Goal: Answer question/provide support: Answer question/provide support

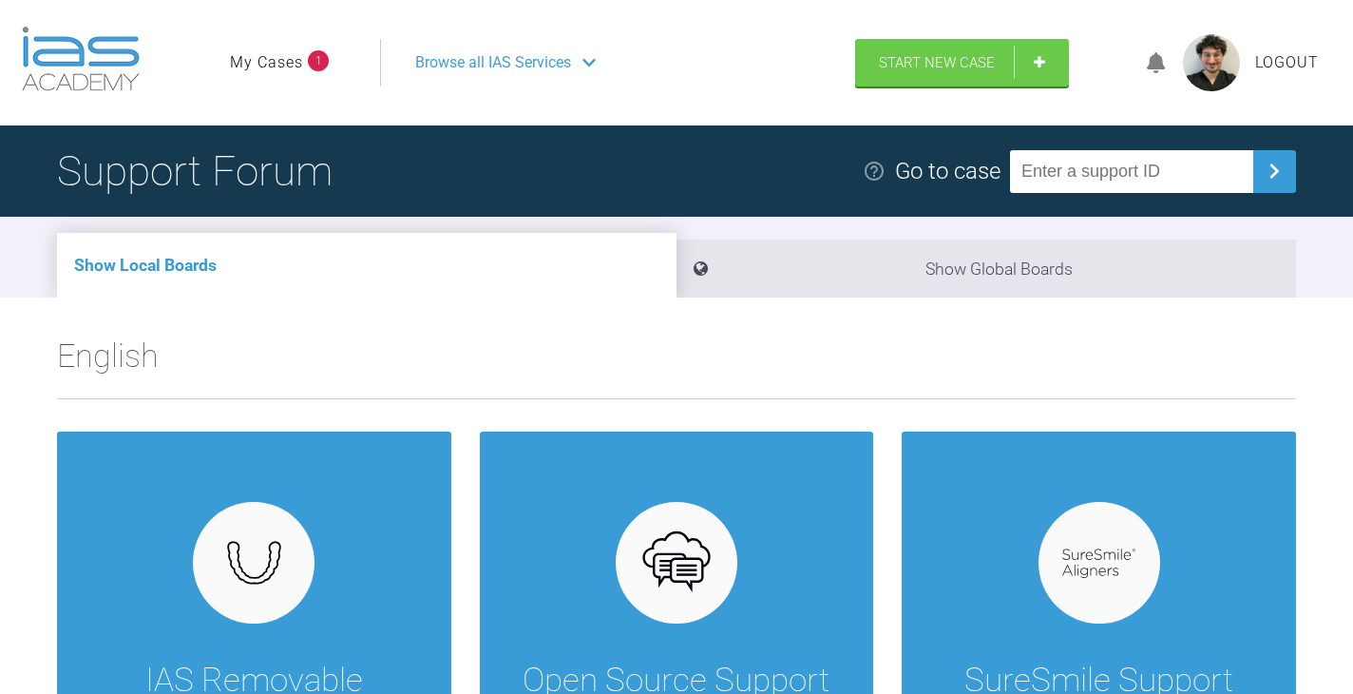
click at [300, 79] on ul "My Cases 1" at bounding box center [305, 63] width 150 height 48
click at [297, 60] on link "My Cases" at bounding box center [266, 62] width 73 height 25
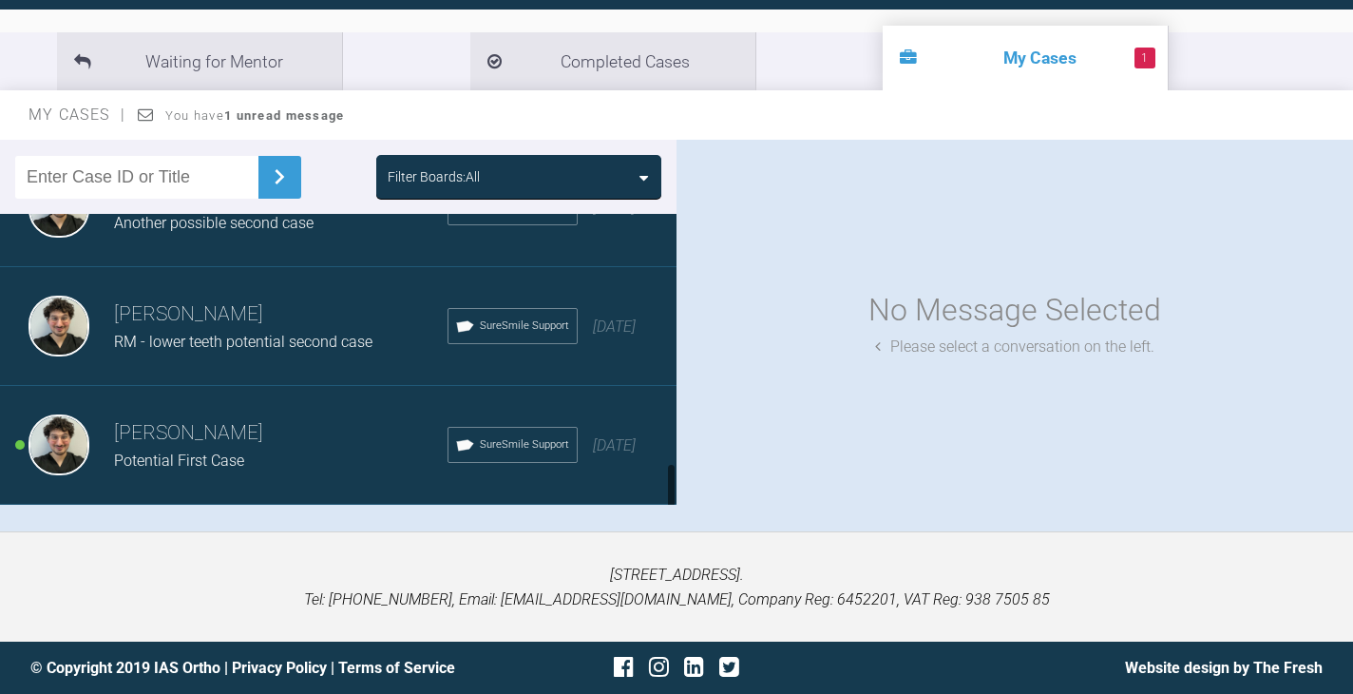
scroll to position [1372, 0]
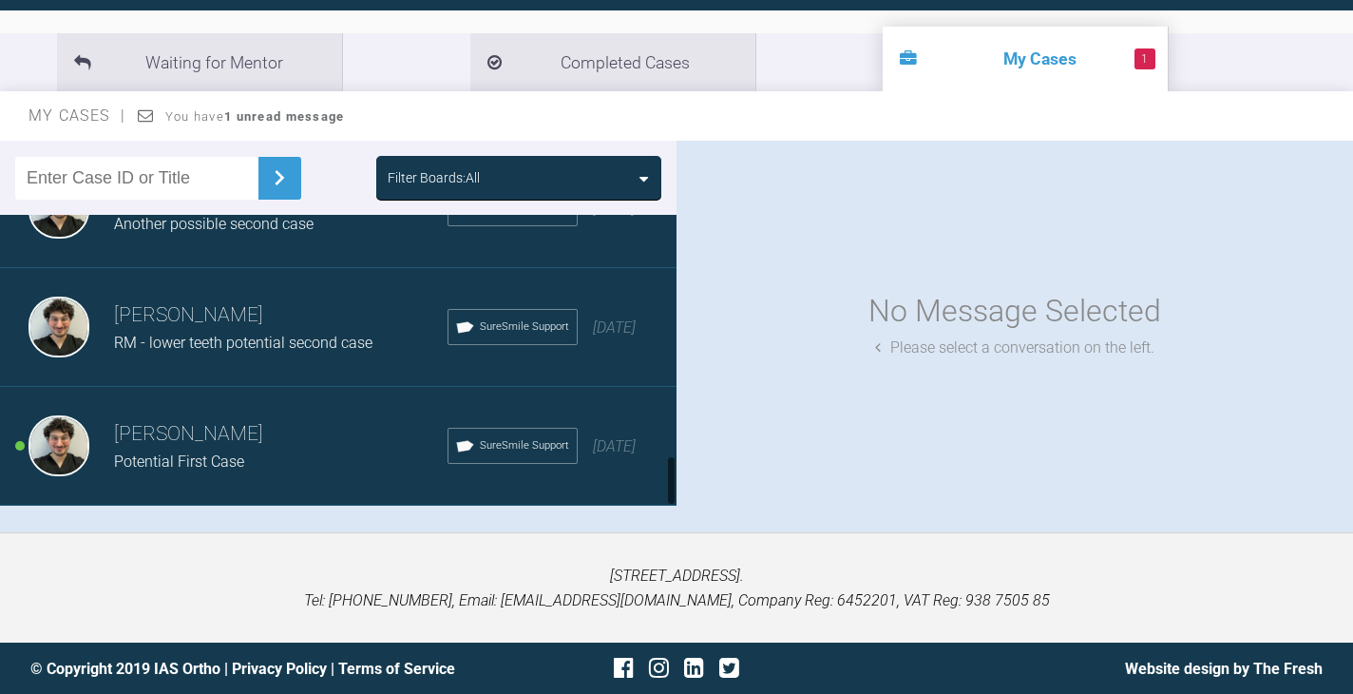
click at [300, 441] on h3 "[PERSON_NAME]" at bounding box center [281, 434] width 334 height 32
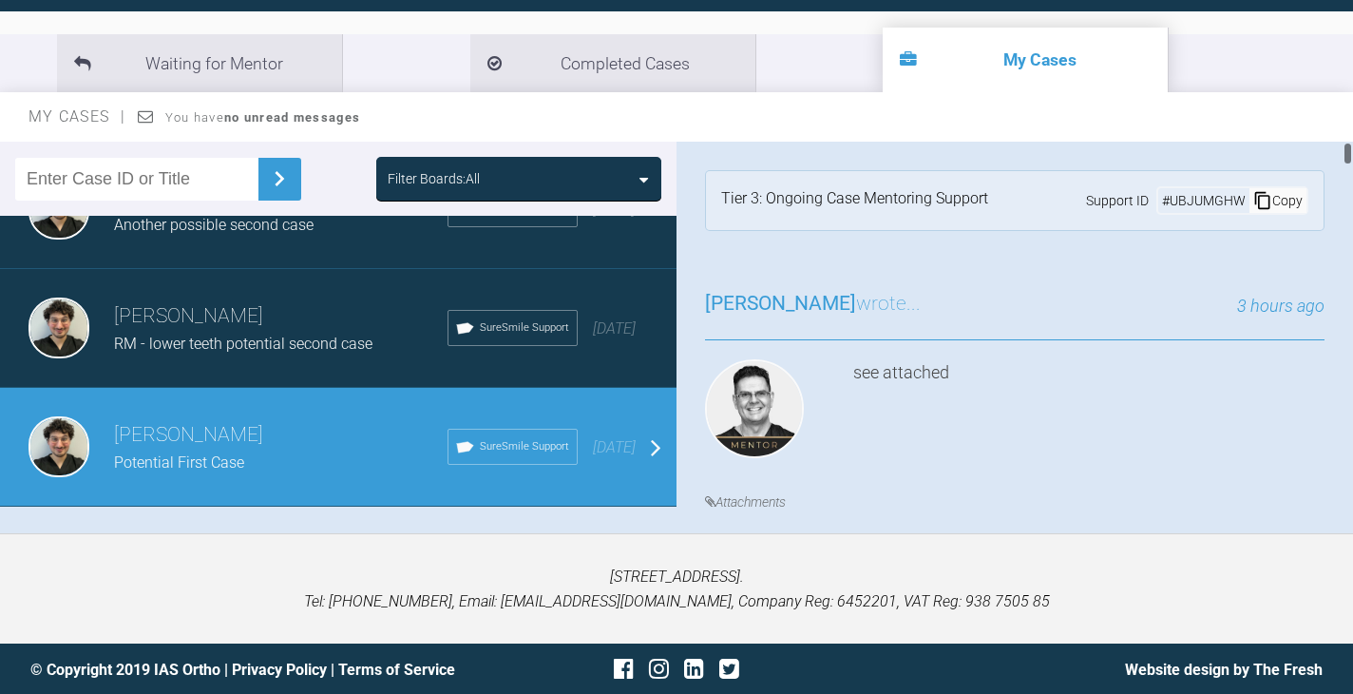
scroll to position [267, 0]
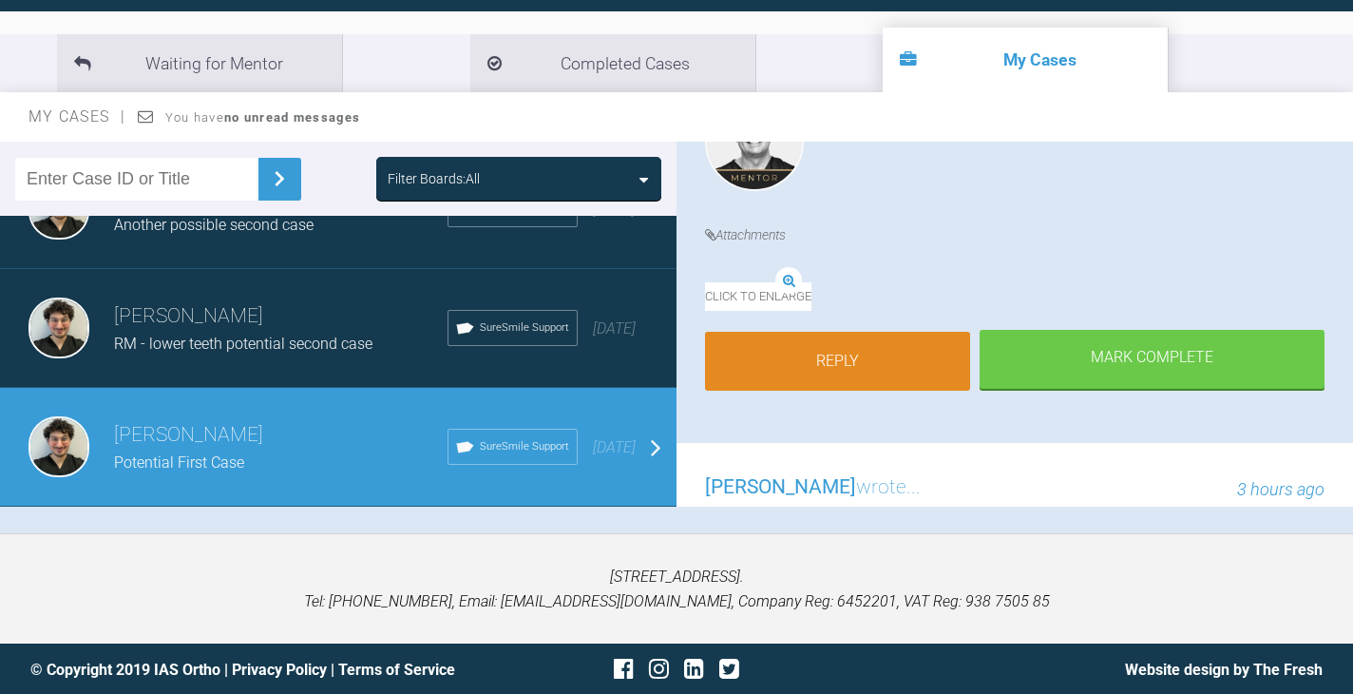
click at [888, 391] on link "Reply" at bounding box center [837, 361] width 265 height 59
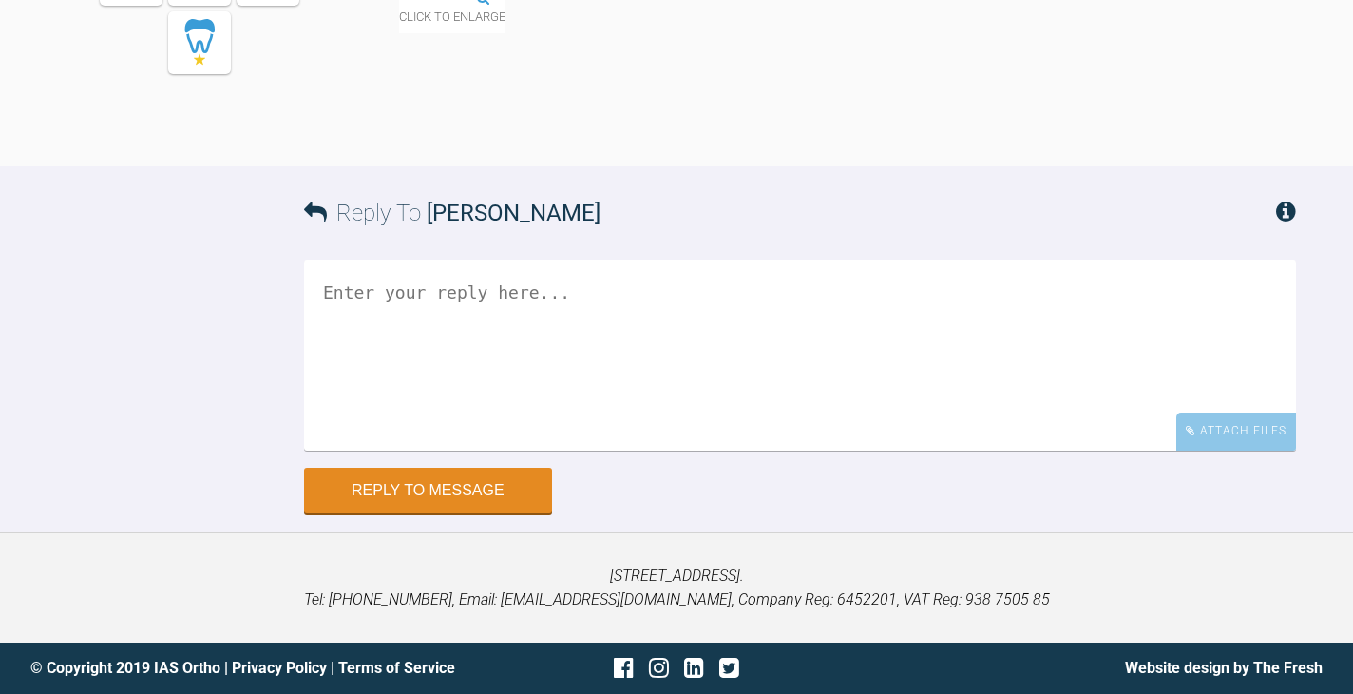
scroll to position [22013, 0]
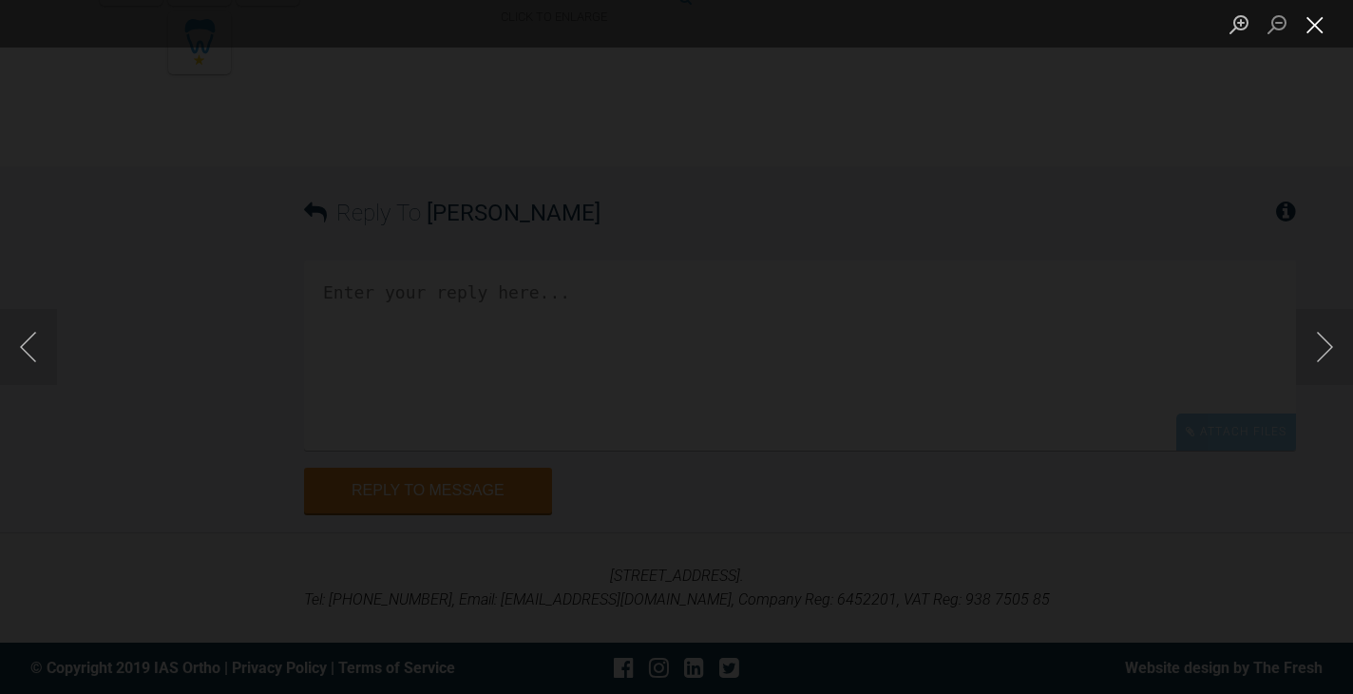
click at [1319, 28] on button "Close lightbox" at bounding box center [1315, 24] width 38 height 33
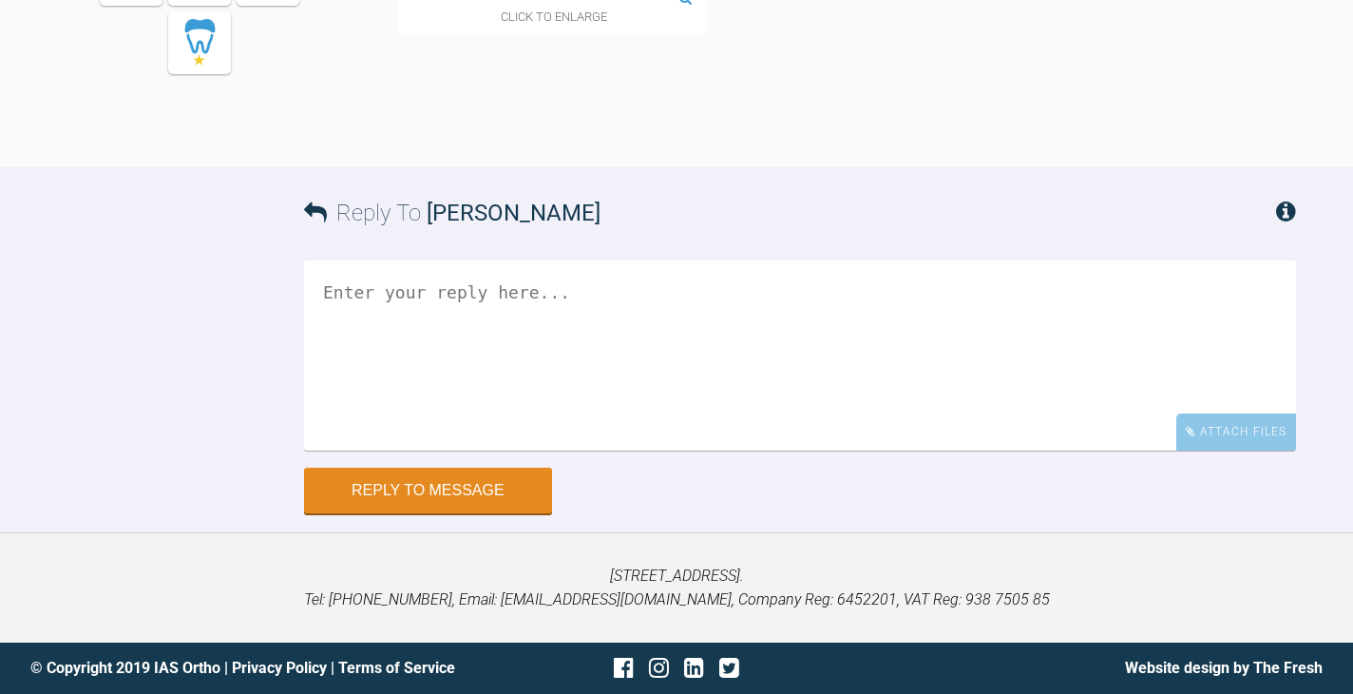
scroll to position [22004, 0]
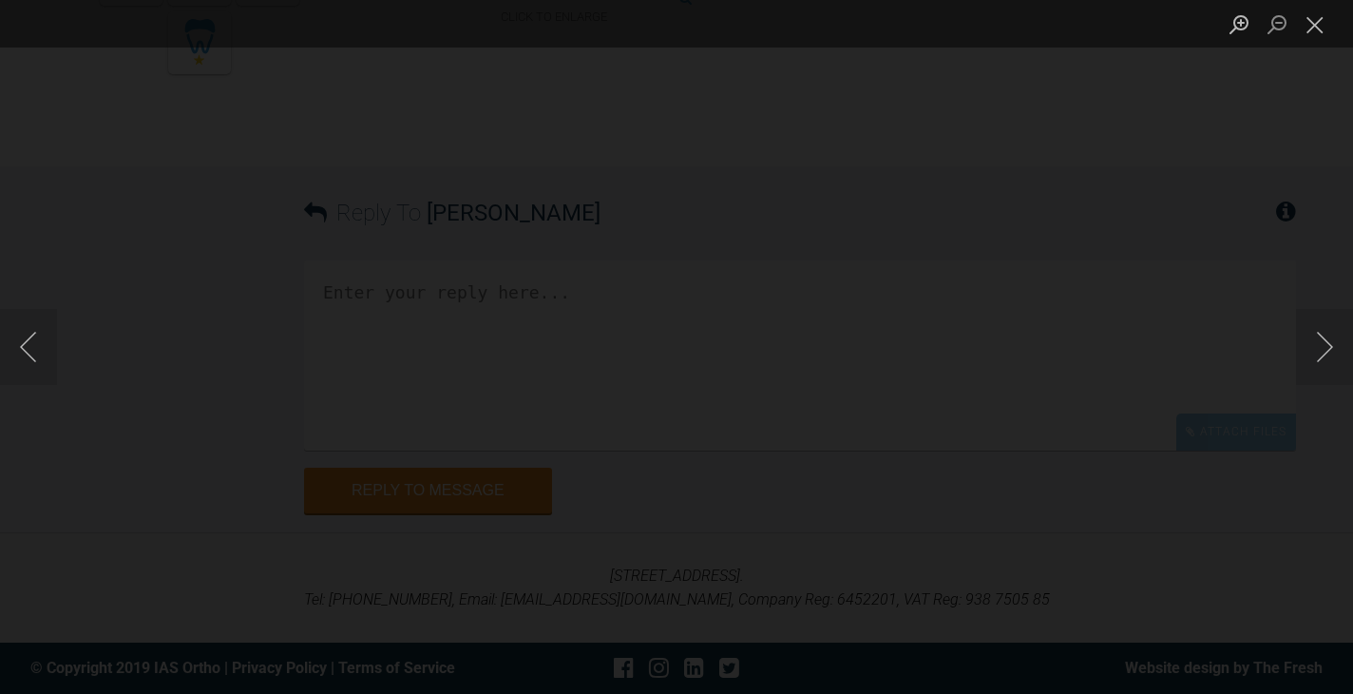
click at [1276, 122] on div "Lightbox" at bounding box center [676, 347] width 1353 height 694
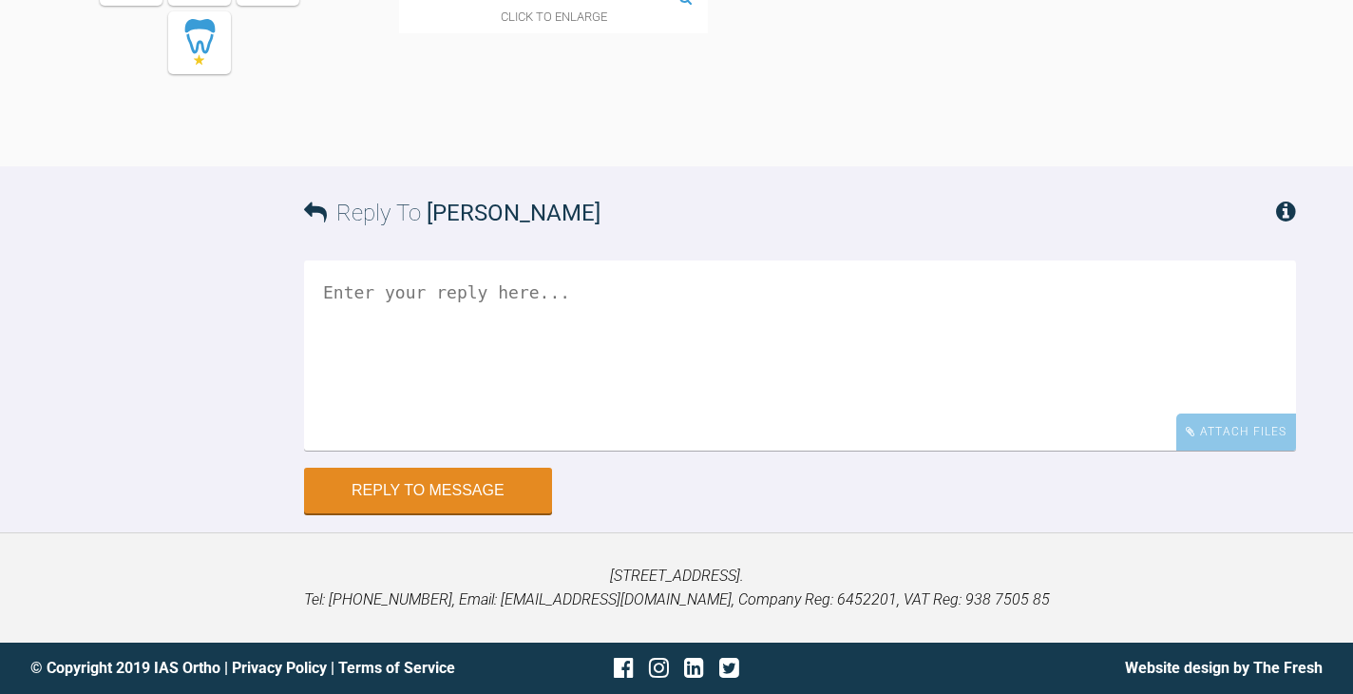
scroll to position [22336, 0]
click at [1267, 3] on div "Click to enlarge" at bounding box center [847, 14] width 897 height 76
